Goal: Find specific page/section: Find specific page/section

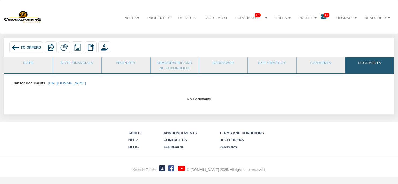
click at [28, 45] on div "To Offers" at bounding box center [26, 47] width 34 height 12
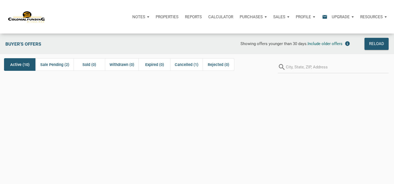
click at [30, 64] on div "Active (10)" at bounding box center [19, 64] width 31 height 13
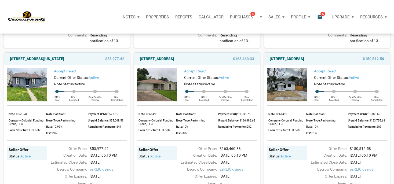
scroll to position [373, 0]
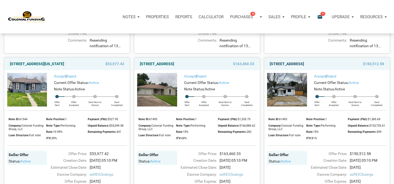
click at [304, 67] on link "712 Ave M, S. Houston, TX, 77587" at bounding box center [286, 64] width 34 height 6
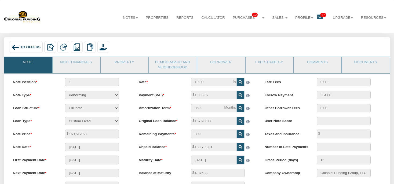
click at [327, 76] on div "Note Position 1 Note Type Performing Forthcoming Non-Performing REO Sub-Perform…" at bounding box center [197, 179] width 386 height 212
drag, startPoint x: 356, startPoint y: 75, endPoint x: 386, endPoint y: 89, distance: 32.9
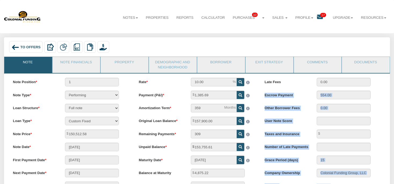
click at [356, 80] on div "Note Position 1 Note Type Performing Forthcoming Non-Performing REO Sub-Perform…" at bounding box center [197, 179] width 386 height 212
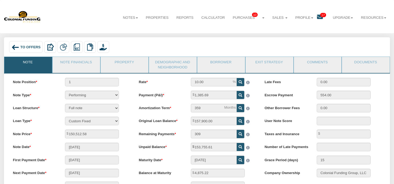
click at [346, 76] on div "Note Position 1 Note Type Performing Forthcoming Non-Performing REO Sub-Perform…" at bounding box center [197, 179] width 386 height 212
click at [314, 71] on li "Comments" at bounding box center [317, 65] width 48 height 16
drag, startPoint x: 314, startPoint y: 71, endPoint x: 308, endPoint y: 69, distance: 6.4
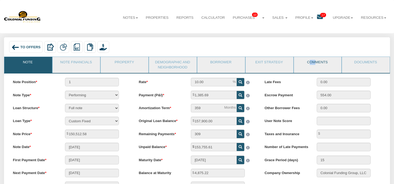
click at [308, 69] on li "Comments" at bounding box center [317, 65] width 48 height 16
drag, startPoint x: 308, startPoint y: 69, endPoint x: 294, endPoint y: 60, distance: 16.7
